Goal: Share content: Distribute website content to other platforms or users

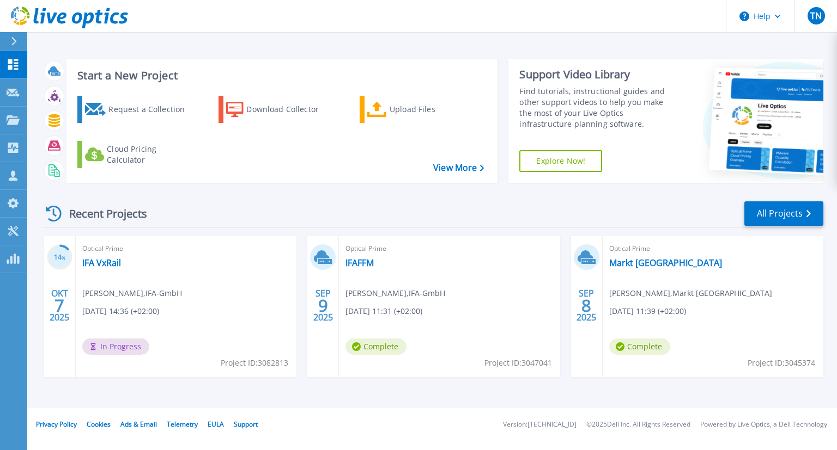
click at [806, 367] on span "Project ID: 3045374" at bounding box center [781, 363] width 68 height 12
copy span "3045374"
click at [633, 266] on link "Markt [GEOGRAPHIC_DATA]" at bounding box center [665, 263] width 113 height 11
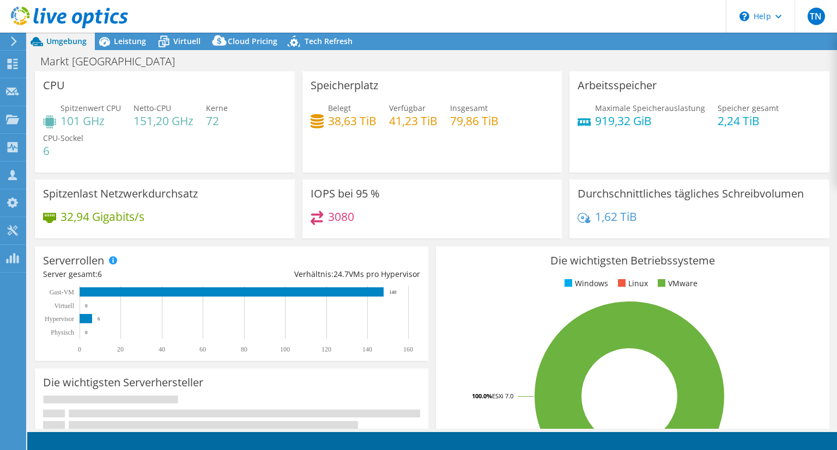
select select "EUFrankfurt"
select select "EUR"
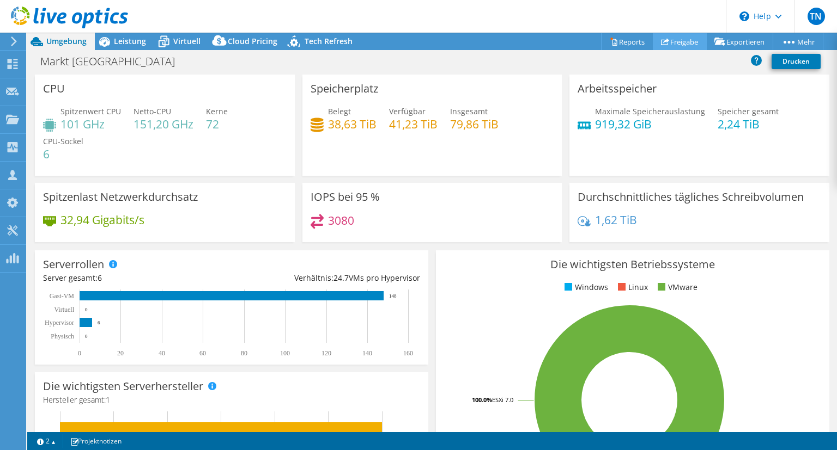
click at [681, 47] on link "Freigabe" at bounding box center [680, 41] width 54 height 17
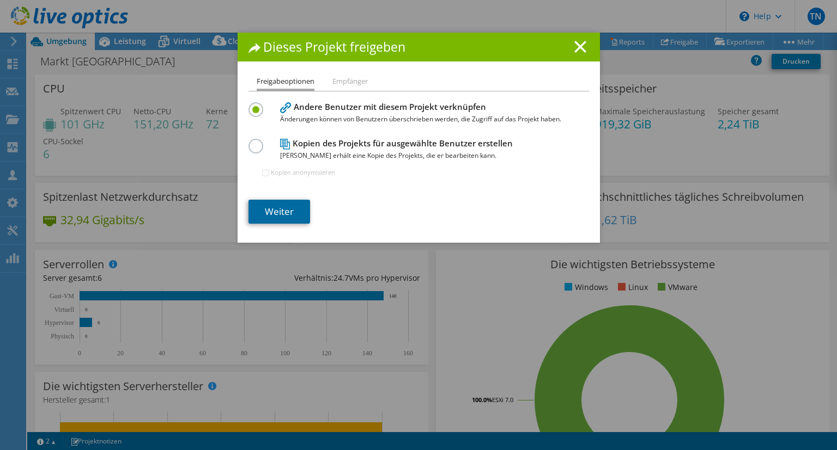
click at [284, 217] on link "Weiter" at bounding box center [279, 212] width 62 height 24
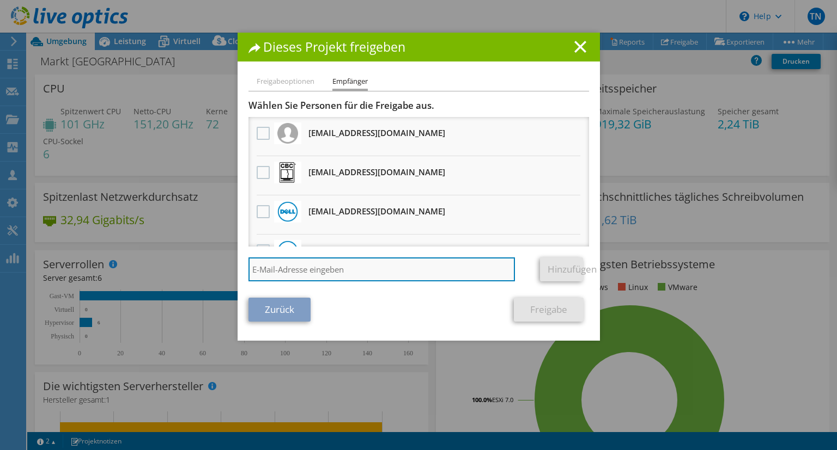
click at [300, 264] on input "search" at bounding box center [381, 270] width 267 height 24
paste input "vxrail_papi_client@liveoptics.com"
click at [300, 264] on input "vxrail_papi_client@liveoptics.com" at bounding box center [381, 270] width 267 height 24
type input "vxrail_papi_client@liveoptics.com"
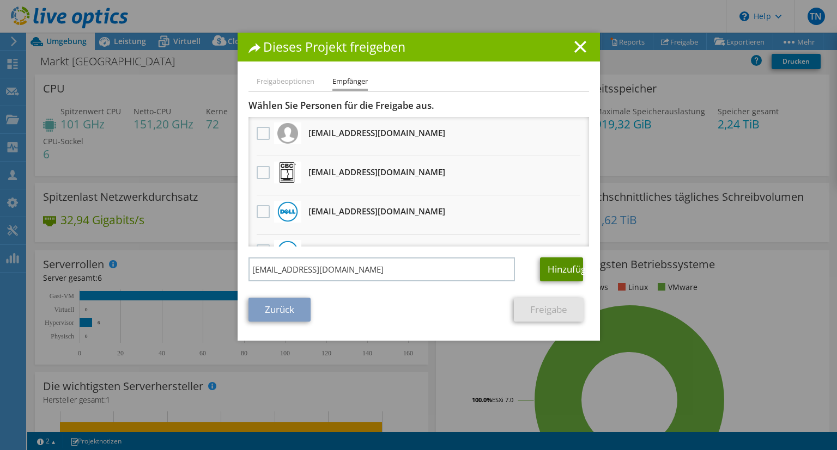
click at [541, 269] on link "Hinzufügen" at bounding box center [561, 270] width 43 height 24
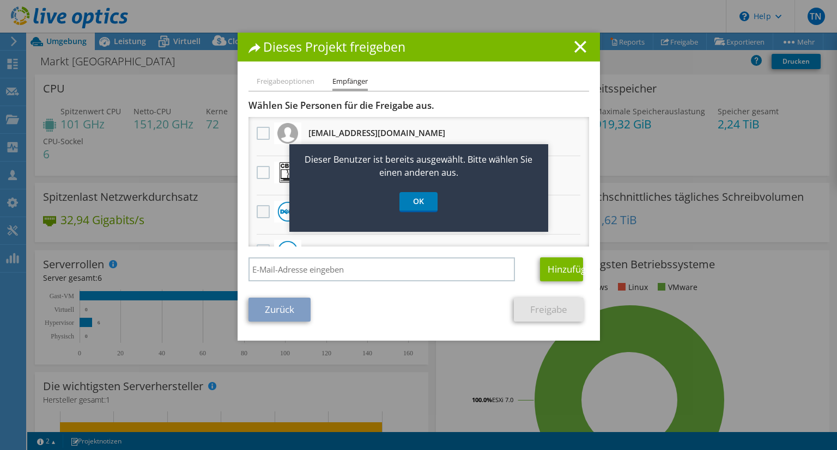
click at [265, 210] on label at bounding box center [265, 211] width 16 height 13
click at [0, 0] on input "checkbox" at bounding box center [0, 0] width 0 height 0
click at [424, 204] on link "OK" at bounding box center [418, 202] width 38 height 20
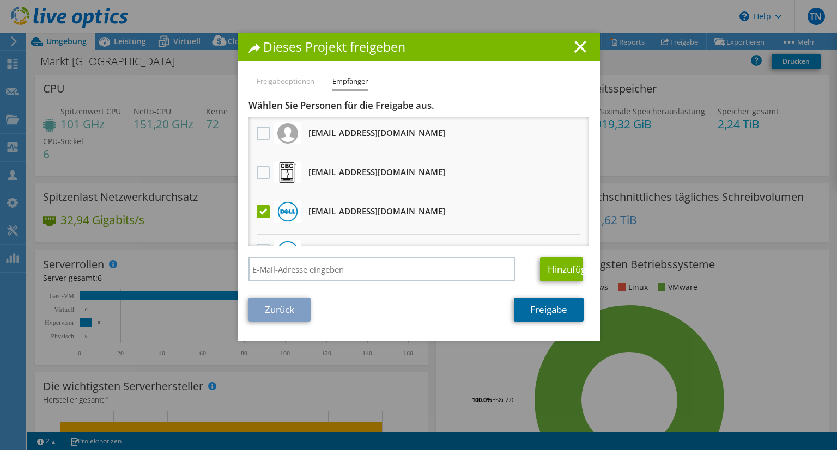
click at [535, 313] on link "Freigabe" at bounding box center [549, 310] width 70 height 24
